Goal: Task Accomplishment & Management: Complete application form

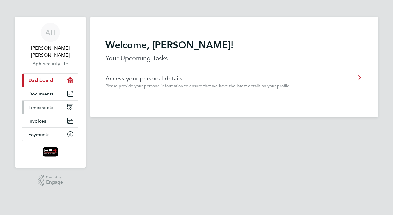
click at [51, 104] on span "Timesheets" at bounding box center [40, 107] width 25 height 6
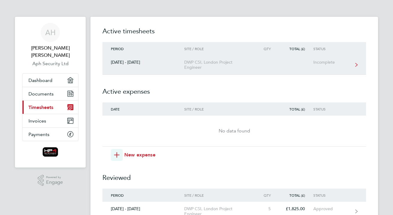
click at [191, 66] on div "DWP CSI, London Project Engineer" at bounding box center [218, 65] width 69 height 10
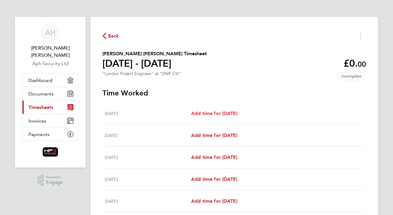
click at [231, 111] on span "Add time for [DATE]" at bounding box center [214, 113] width 46 height 6
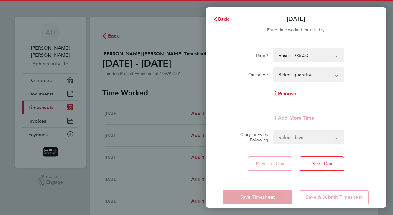
click at [320, 56] on select "Basic - 285.00 Night - 365.00 Weekend 1 - 340.00 HourlyWE - 42.50 night hourly …" at bounding box center [305, 55] width 62 height 13
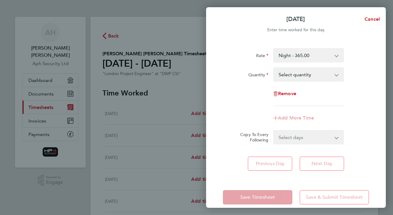
click at [317, 74] on select "Select quantity 0.5 1" at bounding box center [305, 74] width 62 height 13
select select "1"
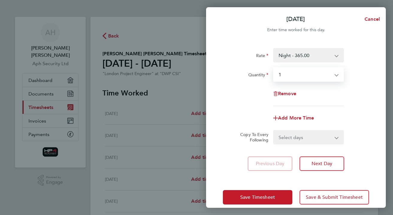
click at [303, 137] on select "Select days Day Weekday (Mon-Fri) Weekend (Sat-Sun) [DATE] [DATE] [DATE] [DATE]…" at bounding box center [305, 136] width 63 height 13
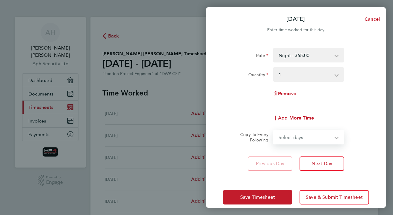
select select "WEEKDAY"
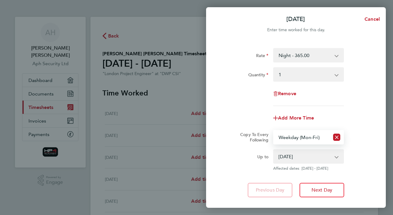
click at [304, 156] on select "[DATE] [DATE] [DATE] [DATE] [DATE] [DATE]" at bounding box center [305, 156] width 62 height 13
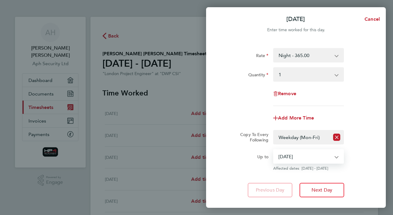
select select "[DATE]"
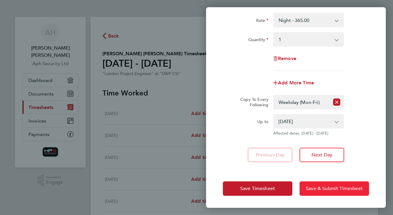
click at [315, 185] on span "Save & Submit Timesheet" at bounding box center [334, 188] width 57 height 6
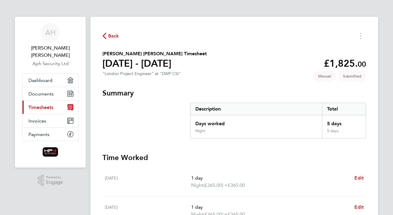
click at [58, 101] on link "Current page: Timesheets" at bounding box center [50, 106] width 56 height 13
